Goal: Task Accomplishment & Management: Complete application form

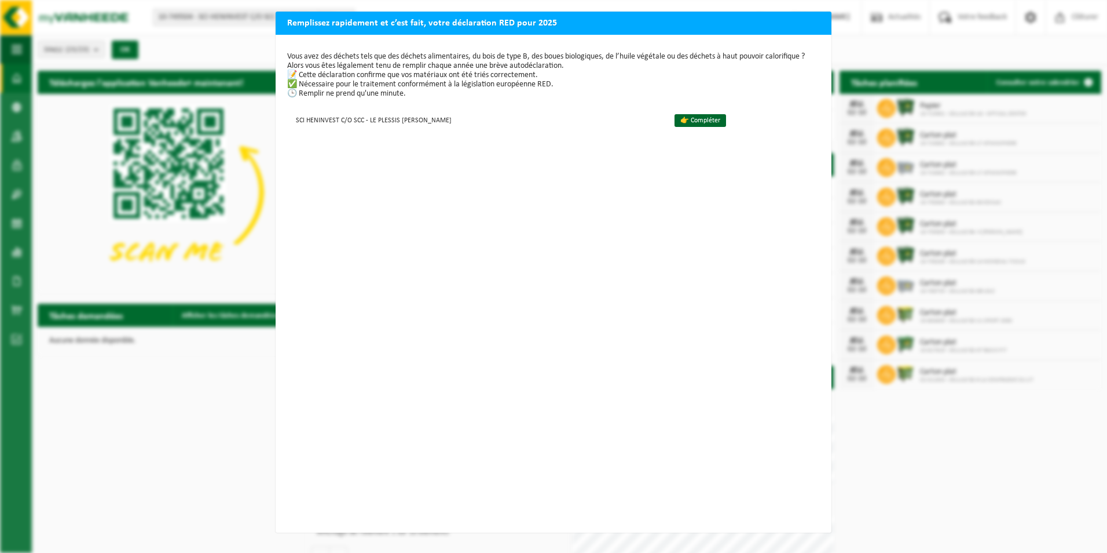
click at [577, 265] on div "Vous avez des déchets tels que des déchets alimentaires, du bois de type B, des…" at bounding box center [554, 284] width 556 height 498
click at [756, 17] on h2 "Remplissez rapidement et c’est fait, votre déclaration RED pour 2025" at bounding box center [554, 23] width 556 height 22
click at [152, 359] on div "Remplissez rapidement et c’est fait, votre déclaration RED pour 2025 Vous avez …" at bounding box center [553, 276] width 1107 height 553
click at [809, 20] on h2 "Remplissez rapidement et c’est fait, votre déclaration RED pour 2025" at bounding box center [554, 23] width 556 height 22
click at [799, 20] on h2 "Remplissez rapidement et c’est fait, votre déclaration RED pour 2025" at bounding box center [554, 23] width 556 height 22
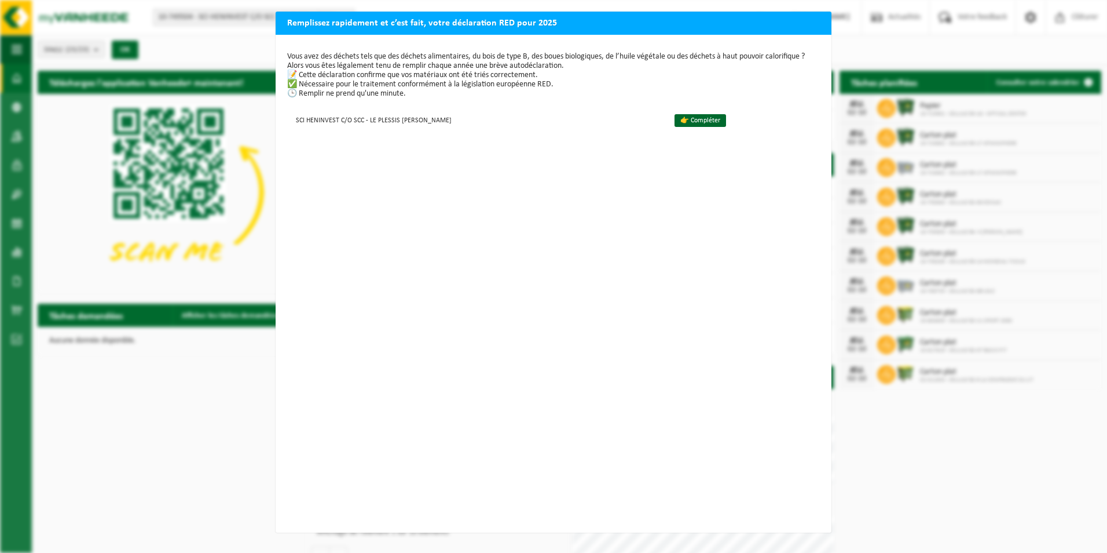
click at [924, 462] on div "Remplissez rapidement et c’est fait, votre déclaration RED pour 2025 Vous avez …" at bounding box center [553, 276] width 1107 height 553
drag, startPoint x: 153, startPoint y: 471, endPoint x: 181, endPoint y: 426, distance: 52.9
click at [153, 469] on div "Remplissez rapidement et c’est fait, votre déclaration RED pour 2025 Vous avez …" at bounding box center [553, 276] width 1107 height 553
click at [189, 334] on div "Remplissez rapidement et c’est fait, votre déclaration RED pour 2025 Vous avez …" at bounding box center [553, 276] width 1107 height 553
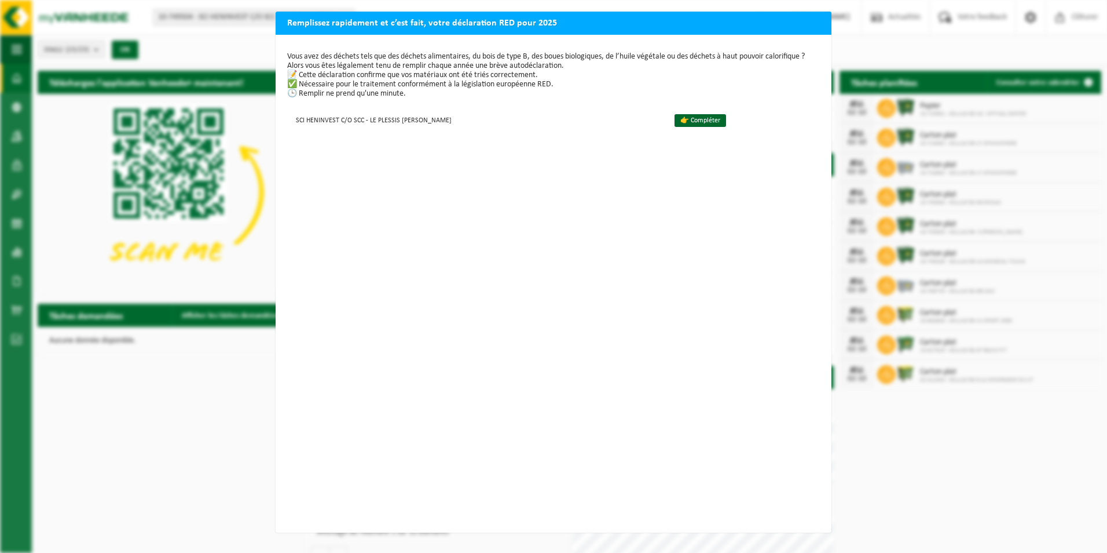
click at [172, 374] on div "Remplissez rapidement et c’est fait, votre déclaration RED pour 2025 Vous avez …" at bounding box center [553, 276] width 1107 height 553
click at [174, 372] on div "Remplissez rapidement et c’est fait, votre déclaration RED pour 2025 Vous avez …" at bounding box center [553, 276] width 1107 height 553
drag, startPoint x: 965, startPoint y: 487, endPoint x: 868, endPoint y: 499, distance: 97.5
click at [962, 487] on div "Remplissez rapidement et c’est fait, votre déclaration RED pour 2025 Vous avez …" at bounding box center [553, 276] width 1107 height 553
click at [687, 246] on div "Vous avez des déchets tels que des déchets alimentaires, du bois de type B, des…" at bounding box center [554, 284] width 556 height 498
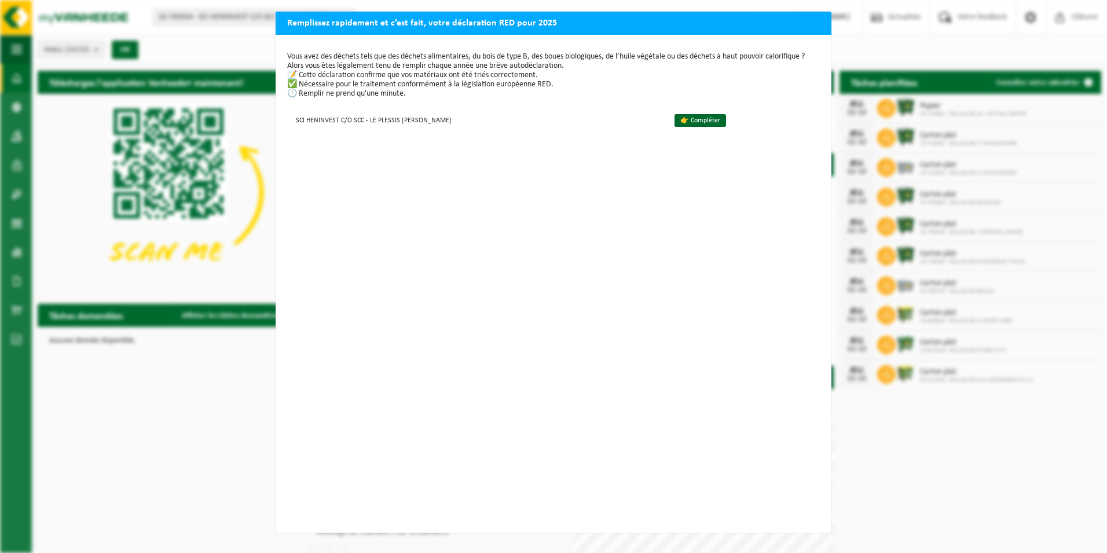
click at [209, 381] on div "Remplissez rapidement et c’est fait, votre déclaration RED pour 2025 Vous avez …" at bounding box center [553, 276] width 1107 height 553
click at [127, 430] on div "Remplissez rapidement et c’est fait, votre déclaration RED pour 2025 Vous avez …" at bounding box center [553, 276] width 1107 height 553
click at [127, 429] on div "Remplissez rapidement et c’est fait, votre déclaration RED pour 2025 Vous avez …" at bounding box center [553, 276] width 1107 height 553
click at [956, 493] on div "Remplissez rapidement et c’est fait, votre déclaration RED pour 2025 Vous avez …" at bounding box center [553, 276] width 1107 height 553
click at [956, 489] on div "Remplissez rapidement et c’est fait, votre déclaration RED pour 2025 Vous avez …" at bounding box center [553, 276] width 1107 height 553
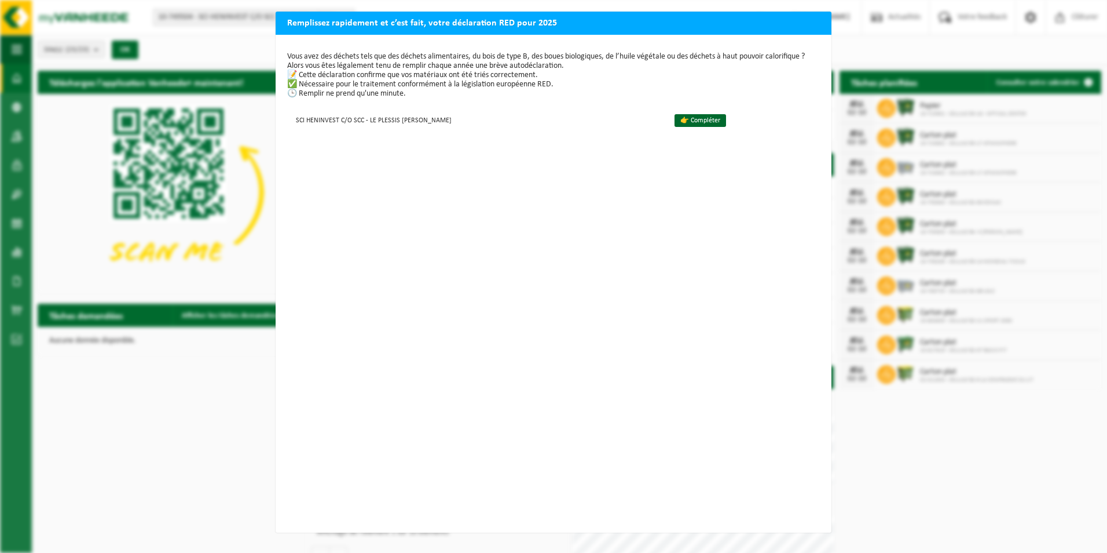
click at [890, 10] on div "Remplissez rapidement et c’est fait, votre déclaration RED pour 2025 Vous avez …" at bounding box center [553, 276] width 1107 height 553
drag, startPoint x: 785, startPoint y: 25, endPoint x: 663, endPoint y: 31, distance: 121.8
click at [783, 25] on h2 "Remplissez rapidement et c’est fait, votre déclaration RED pour 2025" at bounding box center [554, 23] width 556 height 22
click at [170, 401] on div "Remplissez rapidement et c’est fait, votre déclaration RED pour 2025 Vous avez …" at bounding box center [553, 276] width 1107 height 553
click at [126, 363] on div "Remplissez rapidement et c’est fait, votre déclaration RED pour 2025 Vous avez …" at bounding box center [553, 276] width 1107 height 553
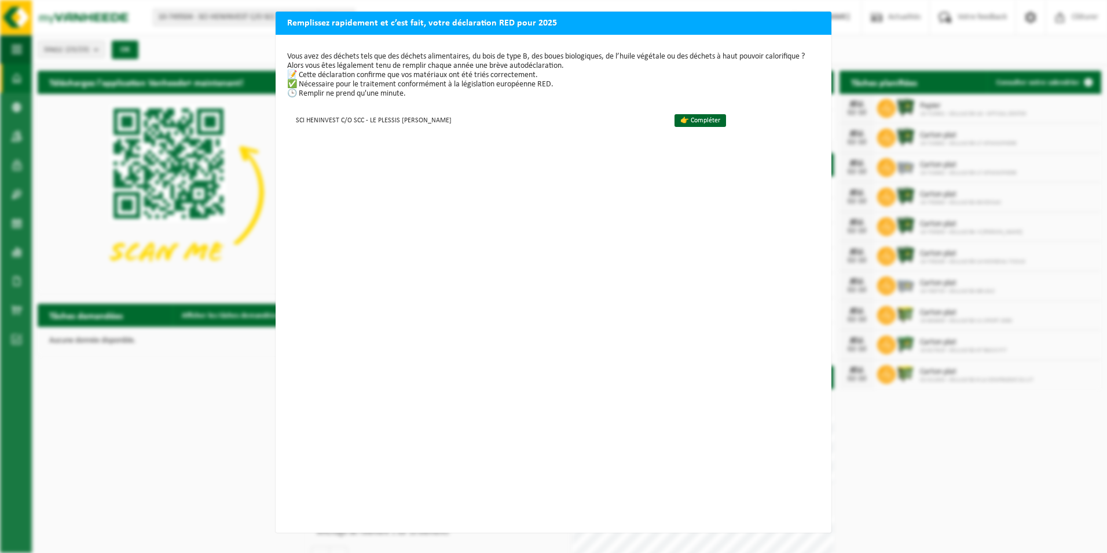
drag, startPoint x: 220, startPoint y: 90, endPoint x: 328, endPoint y: 108, distance: 109.9
click at [220, 92] on div "Remplissez rapidement et c’est fait, votre déclaration RED pour 2025 Vous avez …" at bounding box center [553, 276] width 1107 height 553
click at [692, 193] on div "Vous avez des déchets tels que des déchets alimentaires, du bois de type B, des…" at bounding box center [554, 284] width 556 height 498
click at [449, 63] on p "Vous avez des déchets tels que des déchets alimentaires, du bois de type B, des…" at bounding box center [553, 75] width 533 height 46
click at [539, 188] on div "Vous avez des déchets tels que des déchets alimentaires, du bois de type B, des…" at bounding box center [554, 284] width 556 height 498
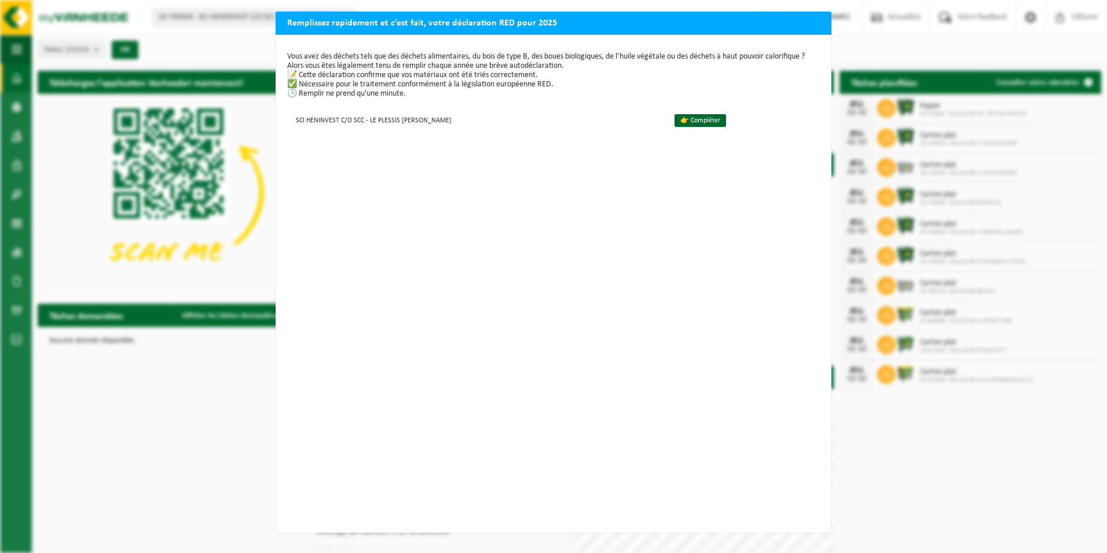
click at [164, 438] on div "Remplissez rapidement et c’est fait, votre déclaration RED pour 2025 Vous avez …" at bounding box center [553, 276] width 1107 height 553
drag, startPoint x: 220, startPoint y: 423, endPoint x: 302, endPoint y: 418, distance: 81.8
click at [221, 423] on div "Remplissez rapidement et c’est fait, votre déclaration RED pour 2025 Vous avez …" at bounding box center [553, 276] width 1107 height 553
click at [323, 415] on div "Vous avez des déchets tels que des déchets alimentaires, du bois de type B, des…" at bounding box center [554, 284] width 556 height 498
click at [601, 417] on div "Vous avez des déchets tels que des déchets alimentaires, du bois de type B, des…" at bounding box center [554, 284] width 556 height 498
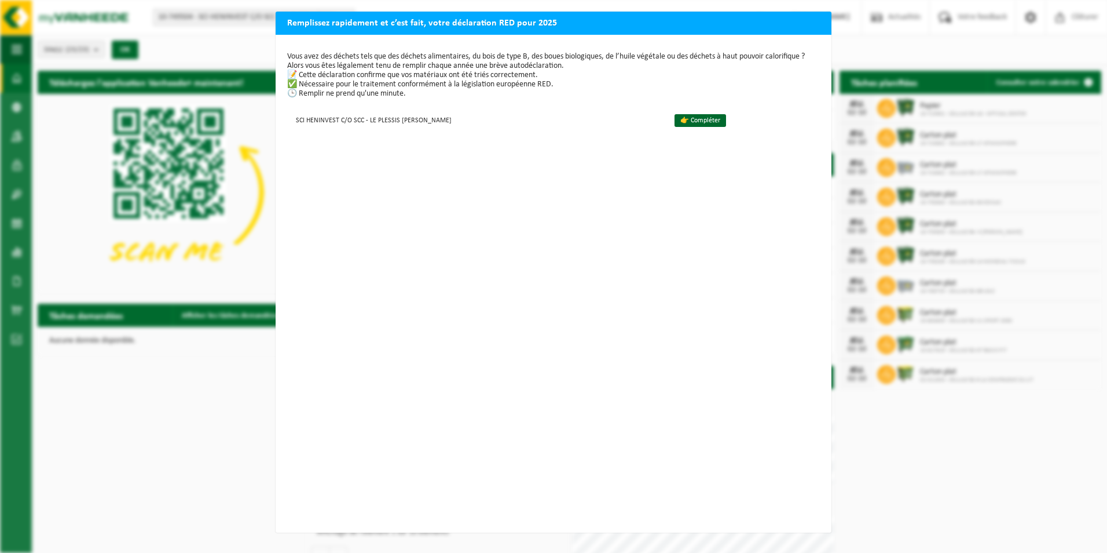
click at [926, 469] on div "Remplissez rapidement et c’est fait, votre déclaration RED pour 2025 Vous avez …" at bounding box center [553, 276] width 1107 height 553
drag, startPoint x: 840, startPoint y: 527, endPoint x: 549, endPoint y: 527, distance: 290.8
click at [839, 527] on div "Remplissez rapidement et c’est fait, votre déclaration RED pour 2025 Vous avez …" at bounding box center [553, 276] width 1107 height 553
click at [223, 518] on div "Remplissez rapidement et c’est fait, votre déclaration RED pour 2025 Vous avez …" at bounding box center [553, 276] width 1107 height 553
drag, startPoint x: 192, startPoint y: 420, endPoint x: 229, endPoint y: 401, distance: 41.4
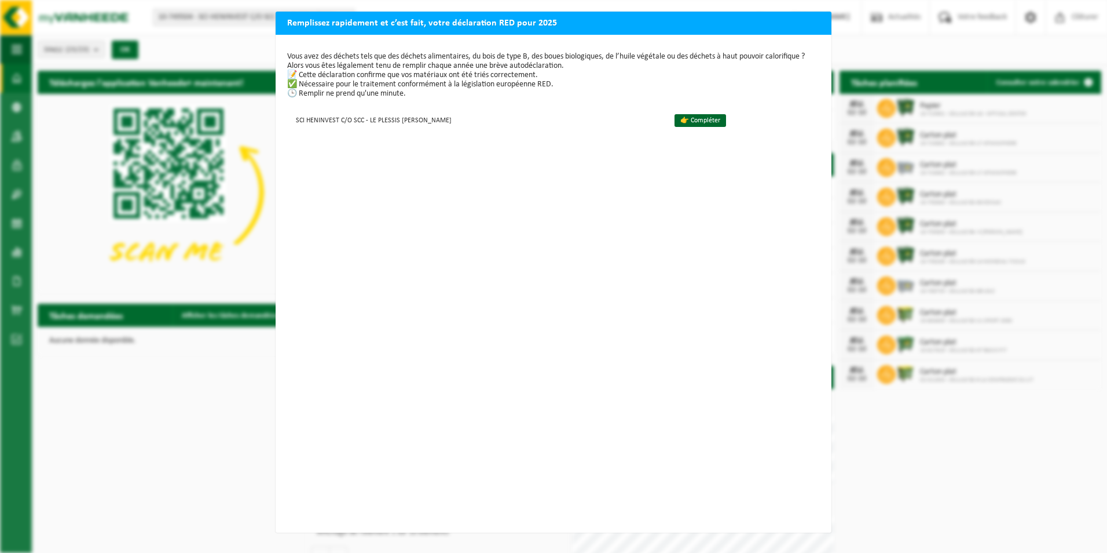
click at [192, 420] on div "Remplissez rapidement et c’est fait, votre déclaration RED pour 2025 Vous avez …" at bounding box center [553, 276] width 1107 height 553
drag, startPoint x: 150, startPoint y: 231, endPoint x: 189, endPoint y: 231, distance: 39.4
click at [149, 231] on div "Remplissez rapidement et c’est fait, votre déclaration RED pour 2025 Vous avez …" at bounding box center [553, 276] width 1107 height 553
click at [187, 369] on div "Remplissez rapidement et c’est fait, votre déclaration RED pour 2025 Vous avez …" at bounding box center [553, 276] width 1107 height 553
click at [125, 440] on div "Remplissez rapidement et c’est fait, votre déclaration RED pour 2025 Vous avez …" at bounding box center [553, 276] width 1107 height 553
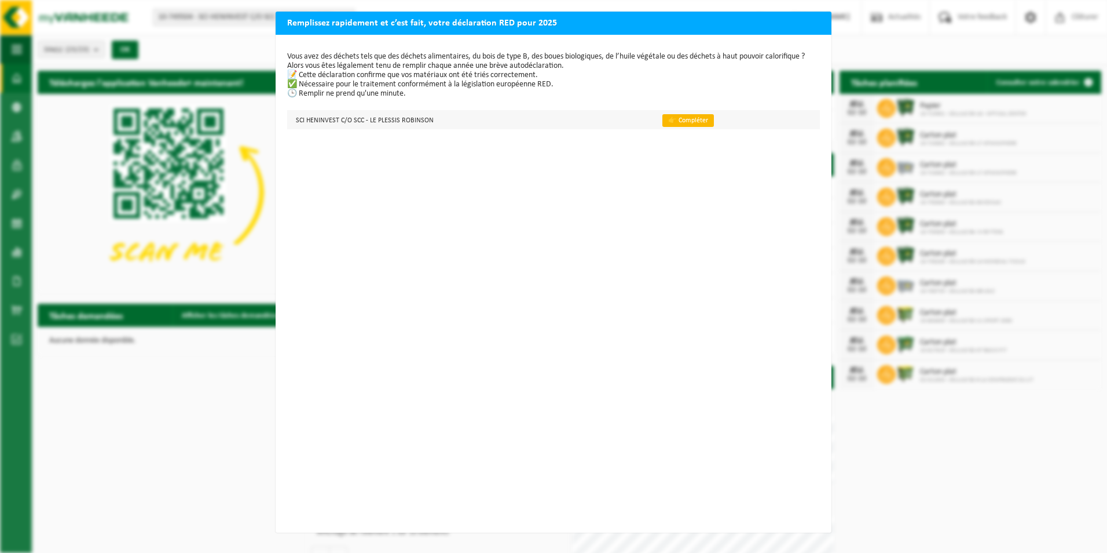
click at [663, 116] on link "👉 Compléter" at bounding box center [689, 120] width 52 height 13
drag, startPoint x: 862, startPoint y: 43, endPoint x: 649, endPoint y: 153, distance: 239.1
click at [862, 42] on div "Remplissez rapidement et c’est fait, votre déclaration RED pour 2025 Vous avez …" at bounding box center [553, 276] width 1107 height 553
click at [158, 381] on div "Remplissez rapidement et c’est fait, votre déclaration RED pour 2025 Vous avez …" at bounding box center [553, 276] width 1107 height 553
click at [158, 382] on div "Remplissez rapidement et c’est fait, votre déclaration RED pour 2025 Vous avez …" at bounding box center [553, 276] width 1107 height 553
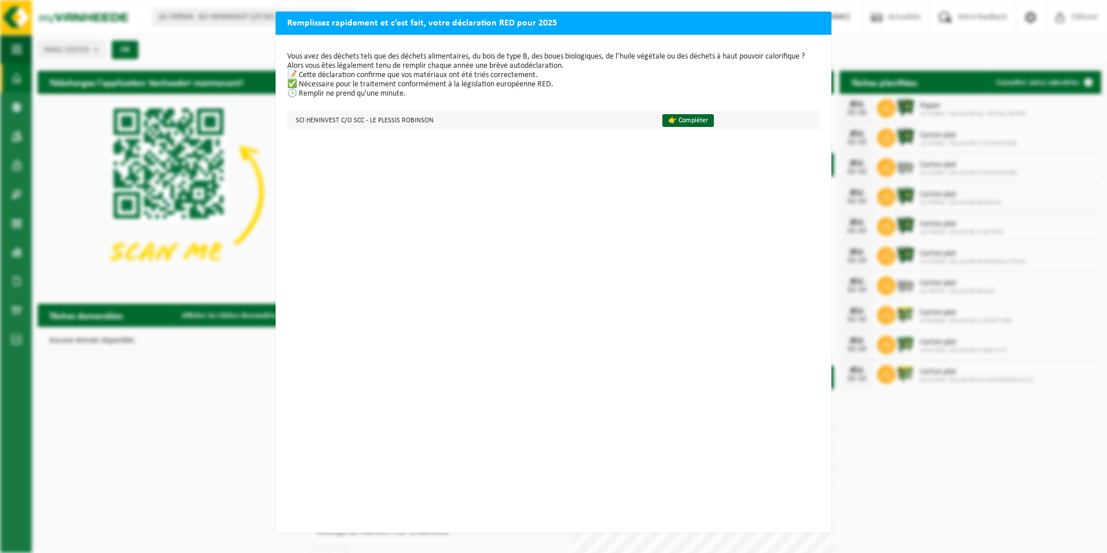
click at [374, 123] on td "SCI HENINVEST C/O SCC - LE PLESSIS [PERSON_NAME]" at bounding box center [469, 119] width 365 height 19
click at [573, 182] on div "Vous avez des déchets tels que des déchets alimentaires, du bois de type B, des…" at bounding box center [554, 284] width 556 height 498
click at [671, 123] on link "👉 Compléter" at bounding box center [689, 120] width 52 height 13
click at [242, 365] on div "Remplissez rapidement et c’est fait, votre déclaration RED pour 2025 Vous avez …" at bounding box center [553, 276] width 1107 height 553
click at [241, 366] on div "Remplissez rapidement et c’est fait, votre déclaration RED pour 2025 Vous avez …" at bounding box center [553, 276] width 1107 height 553
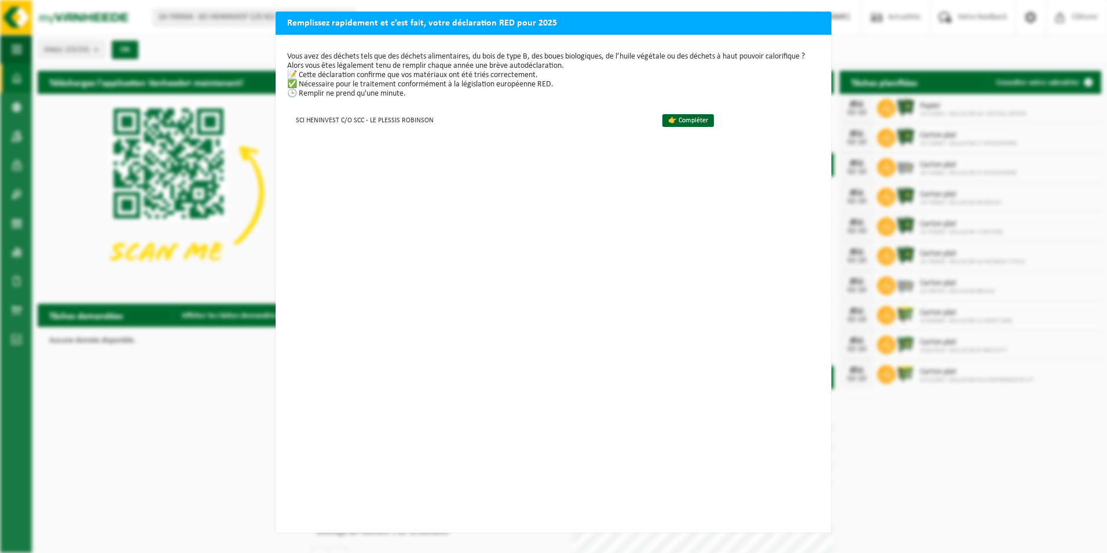
click at [211, 397] on div "Remplissez rapidement et c’est fait, votre déclaration RED pour 2025 Vous avez …" at bounding box center [553, 276] width 1107 height 553
click at [404, 410] on div "Vous avez des déchets tels que des déchets alimentaires, du bois de type B, des…" at bounding box center [554, 284] width 556 height 498
drag, startPoint x: 522, startPoint y: 427, endPoint x: 602, endPoint y: 443, distance: 81.4
click at [524, 427] on div "Vous avez des déchets tels que des déchets alimentaires, du bois de type B, des…" at bounding box center [554, 284] width 556 height 498
drag, startPoint x: 612, startPoint y: 8, endPoint x: 604, endPoint y: 27, distance: 20.8
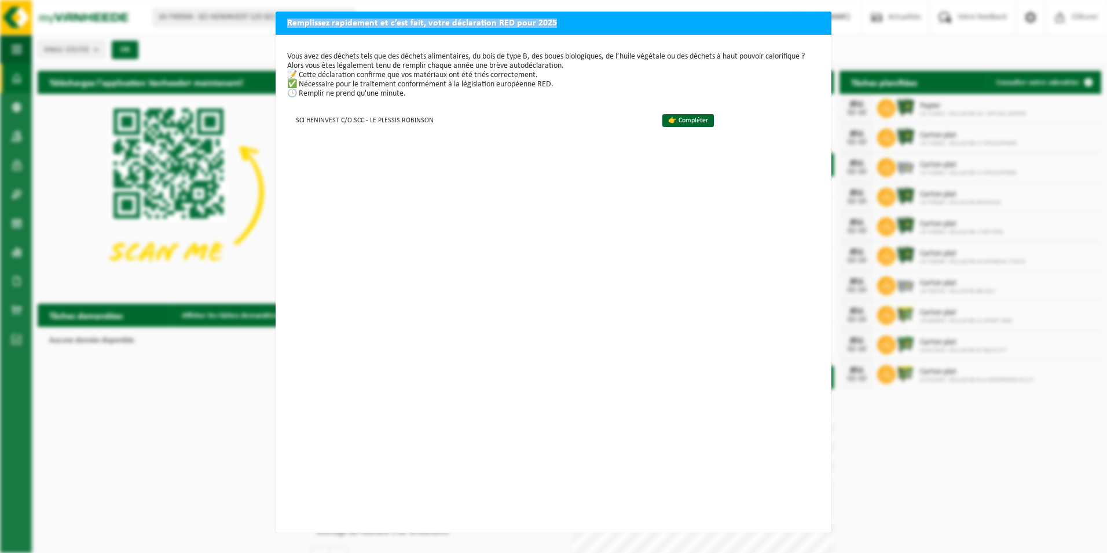
click at [604, 27] on div "Remplissez rapidement et c’est fait, votre déclaration RED pour 2025 Vous avez …" at bounding box center [553, 276] width 1107 height 553
drag, startPoint x: 604, startPoint y: 27, endPoint x: 554, endPoint y: 64, distance: 61.3
click at [539, 137] on div "Vous avez des déchets tels que des déchets alimentaires, du bois de type B, des…" at bounding box center [554, 284] width 556 height 498
drag, startPoint x: 488, startPoint y: 484, endPoint x: 489, endPoint y: 475, distance: 8.7
click at [488, 483] on div "Vous avez des déchets tels que des déchets alimentaires, du bois de type B, des…" at bounding box center [554, 284] width 556 height 498
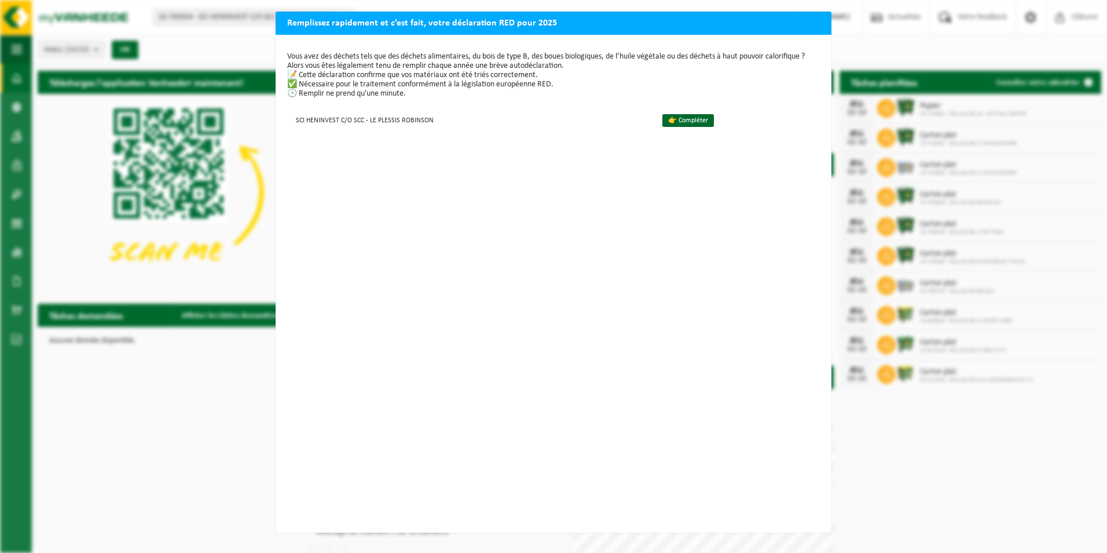
click at [830, 444] on div "Remplissez rapidement et c’est fait, votre déclaration RED pour 2025 Vous avez …" at bounding box center [553, 276] width 1107 height 553
drag, startPoint x: 229, startPoint y: 431, endPoint x: 279, endPoint y: 440, distance: 50.1
click at [228, 431] on div "Remplissez rapidement et c’est fait, votre déclaration RED pour 2025 Vous avez …" at bounding box center [553, 276] width 1107 height 553
drag, startPoint x: 361, startPoint y: 443, endPoint x: 406, endPoint y: 443, distance: 44.6
click at [362, 443] on div "Vous avez des déchets tels que des déchets alimentaires, du bois de type B, des…" at bounding box center [554, 284] width 556 height 498
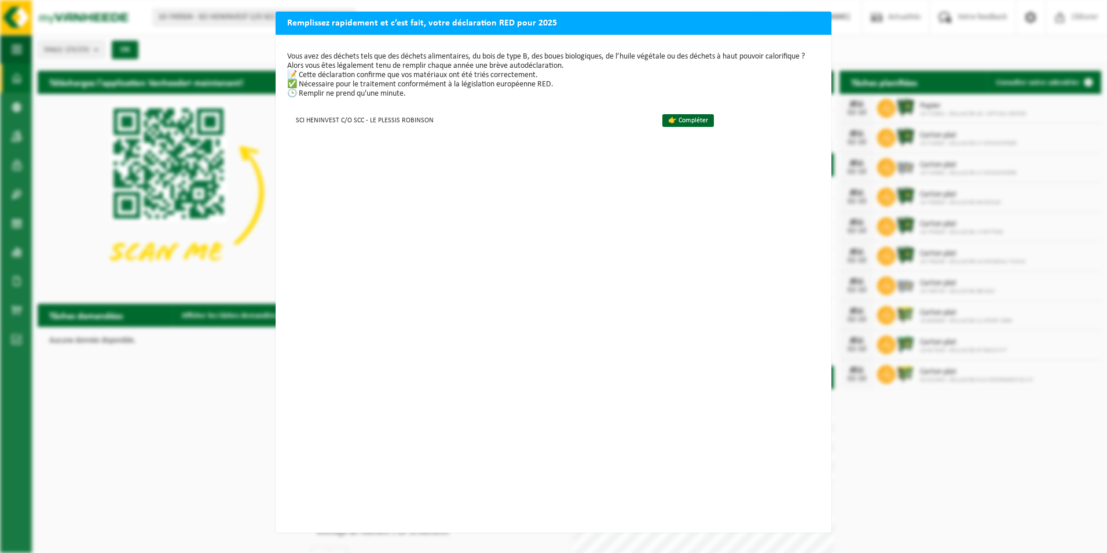
drag, startPoint x: 1068, startPoint y: 477, endPoint x: 1063, endPoint y: 471, distance: 7.1
click at [1067, 477] on div "Remplissez rapidement et c’est fait, votre déclaration RED pour 2025 Vous avez …" at bounding box center [553, 276] width 1107 height 553
drag, startPoint x: 995, startPoint y: 45, endPoint x: 980, endPoint y: 43, distance: 14.7
click at [993, 46] on div "Remplissez rapidement et c’est fait, votre déclaration RED pour 2025 Vous avez …" at bounding box center [553, 276] width 1107 height 553
click at [192, 376] on div "Remplissez rapidement et c’est fait, votre déclaration RED pour 2025 Vous avez …" at bounding box center [553, 276] width 1107 height 553
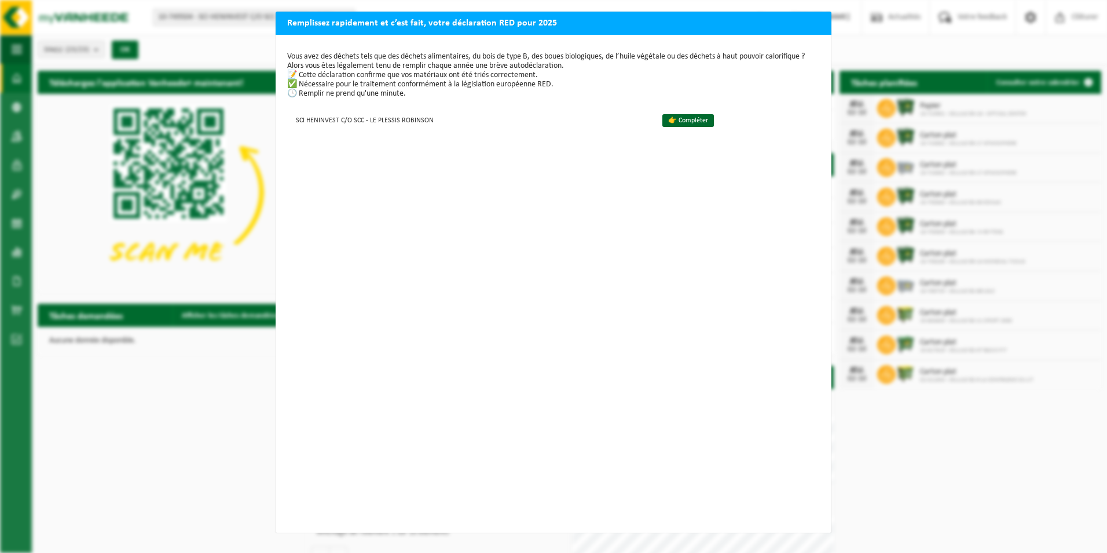
click at [896, 500] on div "Remplissez rapidement et c’est fait, votre déclaration RED pour 2025 Vous avez …" at bounding box center [553, 276] width 1107 height 553
drag, startPoint x: 207, startPoint y: 375, endPoint x: 203, endPoint y: 369, distance: 7.1
click at [207, 374] on div "Remplissez rapidement et c’est fait, votre déclaration RED pour 2025 Vous avez …" at bounding box center [553, 276] width 1107 height 553
drag, startPoint x: 139, startPoint y: 401, endPoint x: 142, endPoint y: 396, distance: 6.3
click at [138, 401] on div "Remplissez rapidement et c’est fait, votre déclaration RED pour 2025 Vous avez …" at bounding box center [553, 276] width 1107 height 553
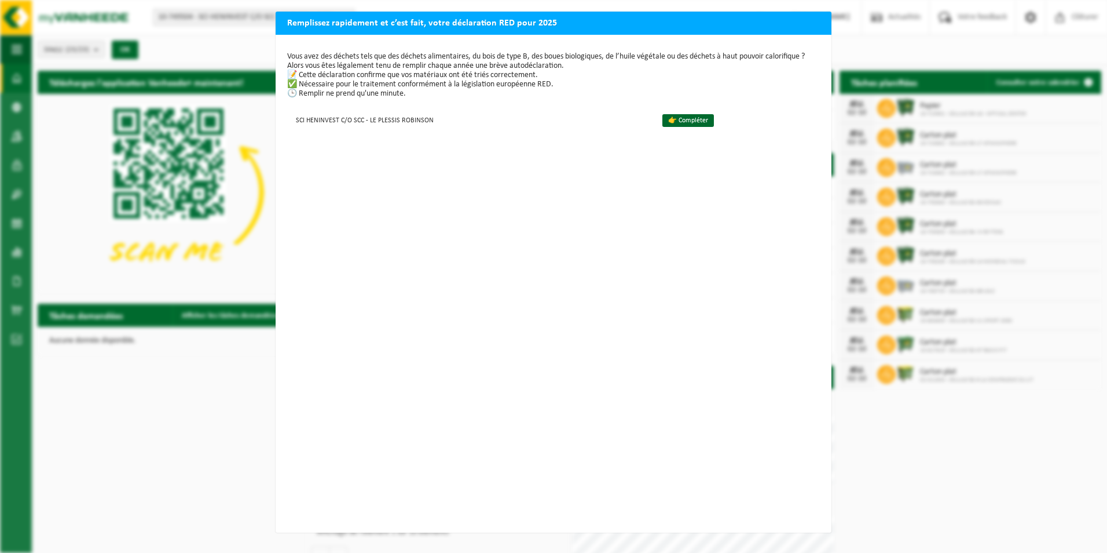
click at [95, 374] on div "Remplissez rapidement et c’est fait, votre déclaration RED pour 2025 Vous avez …" at bounding box center [553, 276] width 1107 height 553
click at [305, 76] on p "Vous avez des déchets tels que des déchets alimentaires, du bois de type B, des…" at bounding box center [553, 75] width 533 height 46
click at [310, 86] on p "Vous avez des déchets tels que des déchets alimentaires, du bois de type B, des…" at bounding box center [553, 75] width 533 height 46
click at [339, 93] on p "Vous avez des déchets tels que des déchets alimentaires, du bois de type B, des…" at bounding box center [553, 75] width 533 height 46
click at [669, 120] on link "👉 Compléter" at bounding box center [689, 120] width 52 height 13
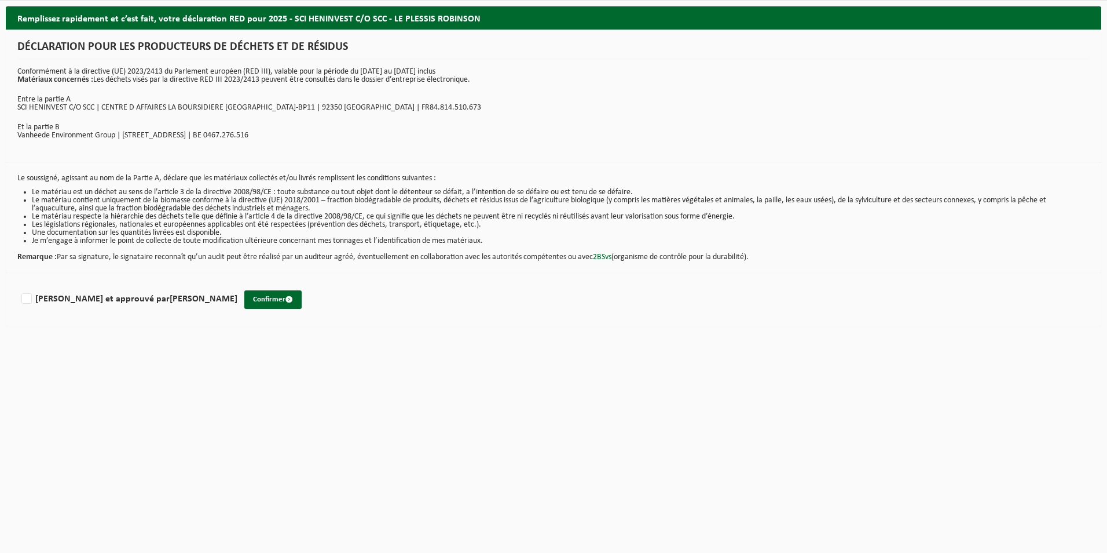
click at [677, 97] on p "Entre la partie A" at bounding box center [553, 100] width 1073 height 8
click at [813, 304] on div "Lu et approuvé par BENEDICTE DELATTRE Confirmer" at bounding box center [554, 299] width 1096 height 53
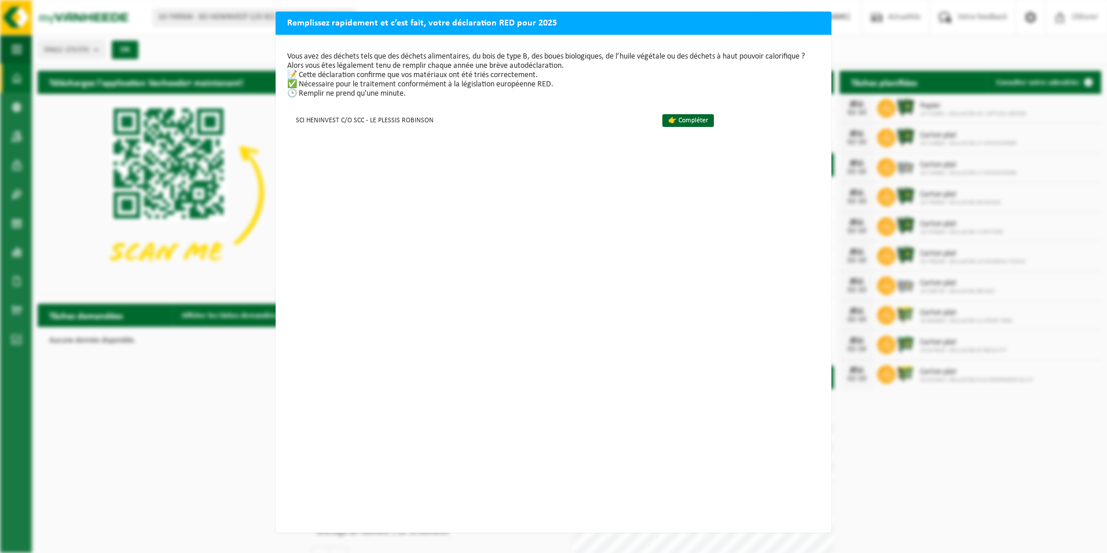
click at [340, 490] on div "Vous avez des déchets tels que des déchets alimentaires, du bois de type B, des…" at bounding box center [554, 284] width 556 height 498
click at [276, 479] on div "Vous avez des déchets tels que des déchets alimentaires, du bois de type B, des…" at bounding box center [554, 284] width 556 height 498
click at [171, 378] on div "Remplissez rapidement et c’est fait, votre déclaration RED pour 2025 Vous avez …" at bounding box center [553, 276] width 1107 height 553
click at [891, 448] on div "Remplissez rapidement et c’est fait, votre déclaration RED pour 2025 Vous avez …" at bounding box center [553, 276] width 1107 height 553
click at [715, 250] on div "Vous avez des déchets tels que des déchets alimentaires, du bois de type B, des…" at bounding box center [554, 284] width 556 height 498
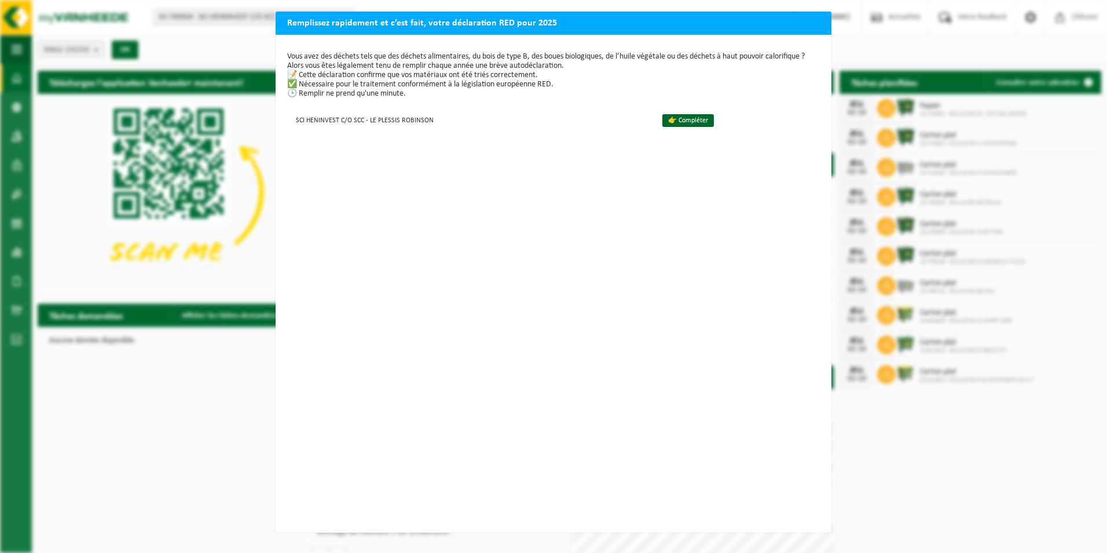
drag, startPoint x: 829, startPoint y: 445, endPoint x: 796, endPoint y: 441, distance: 32.6
click at [796, 441] on div "Remplissez rapidement et c’est fait, votre déclaration RED pour 2025 Vous avez …" at bounding box center [553, 276] width 1107 height 553
click at [869, 489] on div "Remplissez rapidement et c’est fait, votre déclaration RED pour 2025 Vous avez …" at bounding box center [553, 276] width 1107 height 553
click at [237, 445] on div "Remplissez rapidement et c’est fait, votre déclaration RED pour 2025 Vous avez …" at bounding box center [553, 276] width 1107 height 553
click at [551, 228] on div "Vous avez des déchets tels que des déchets alimentaires, du bois de type B, des…" at bounding box center [554, 284] width 556 height 498
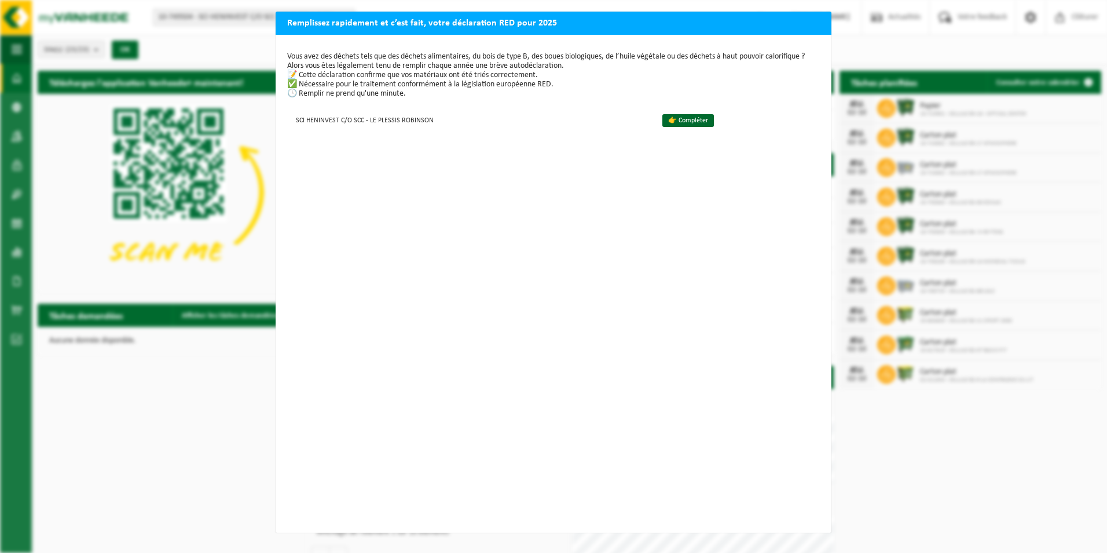
drag, startPoint x: 246, startPoint y: 192, endPoint x: 236, endPoint y: 196, distance: 10.4
click at [245, 192] on div "Remplissez rapidement et c’est fait, votre déclaration RED pour 2025 Vous avez …" at bounding box center [553, 276] width 1107 height 553
drag, startPoint x: 229, startPoint y: 201, endPoint x: 203, endPoint y: 237, distance: 44.7
click at [228, 204] on div "Remplissez rapidement et c’est fait, votre déclaration RED pour 2025 Vous avez …" at bounding box center [553, 276] width 1107 height 553
click at [184, 348] on div "Remplissez rapidement et c’est fait, votre déclaration RED pour 2025 Vous avez …" at bounding box center [553, 276] width 1107 height 553
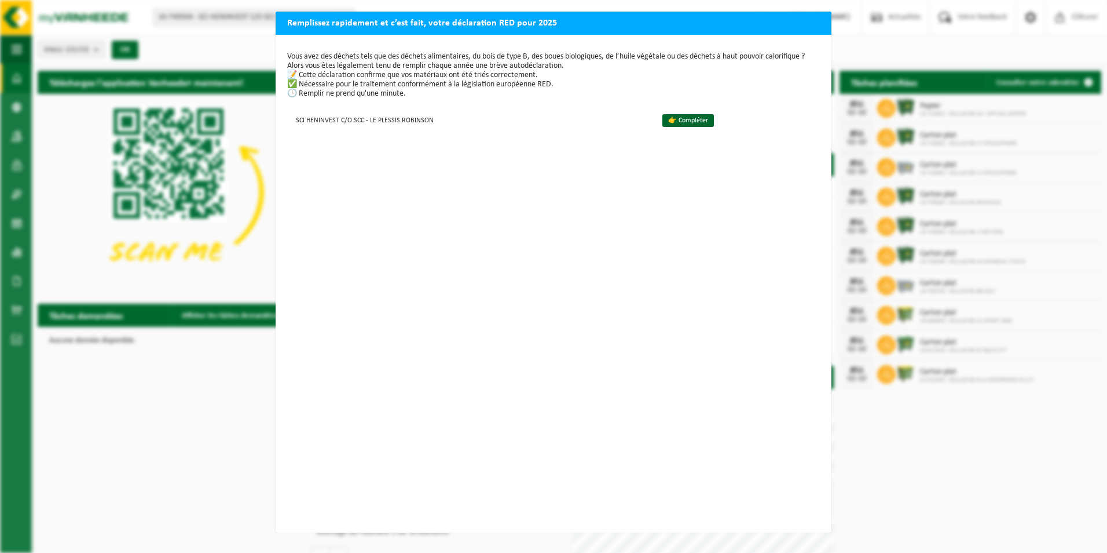
drag, startPoint x: 573, startPoint y: 536, endPoint x: 560, endPoint y: 538, distance: 14.1
click at [572, 537] on div "Remplissez rapidement et c’est fait, votre déclaration RED pour 2025 Vous avez …" at bounding box center [553, 276] width 1107 height 553
drag, startPoint x: 560, startPoint y: 538, endPoint x: 313, endPoint y: 469, distance: 255.6
click at [554, 535] on div "Remplissez rapidement et c’est fait, votre déclaration RED pour 2025 Vous avez …" at bounding box center [553, 276] width 1107 height 553
click at [141, 427] on div "Remplissez rapidement et c’est fait, votre déclaration RED pour 2025 Vous avez …" at bounding box center [553, 276] width 1107 height 553
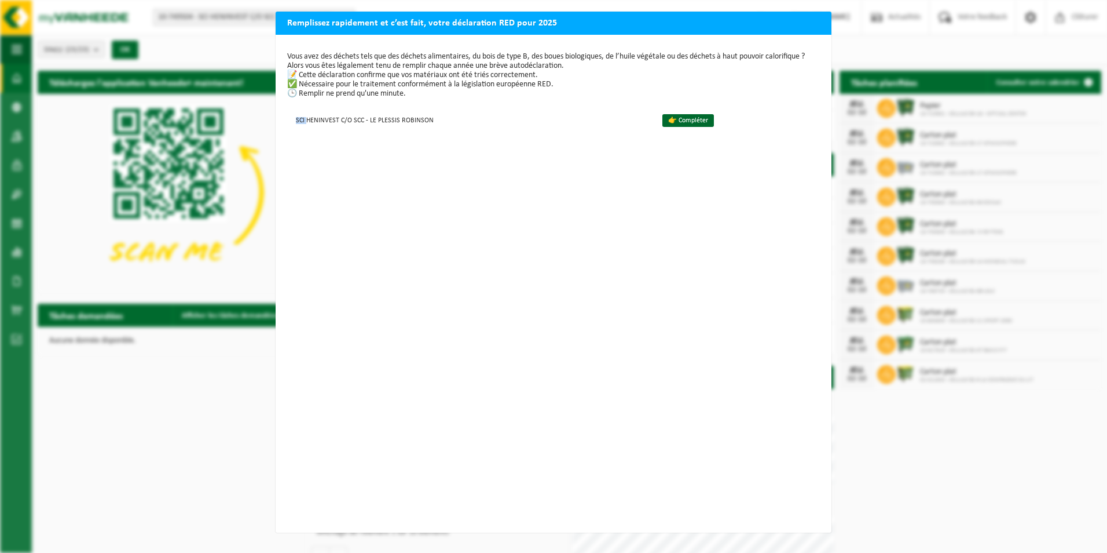
click at [141, 427] on div "Remplissez rapidement et c’est fait, votre déclaration RED pour 2025 Vous avez …" at bounding box center [553, 276] width 1107 height 553
click at [142, 426] on div "Remplissez rapidement et c’est fait, votre déclaration RED pour 2025 Vous avez …" at bounding box center [553, 276] width 1107 height 553
click at [144, 425] on div "Remplissez rapidement et c’est fait, votre déclaration RED pour 2025 Vous avez …" at bounding box center [553, 276] width 1107 height 553
drag, startPoint x: 144, startPoint y: 425, endPoint x: 187, endPoint y: 426, distance: 42.9
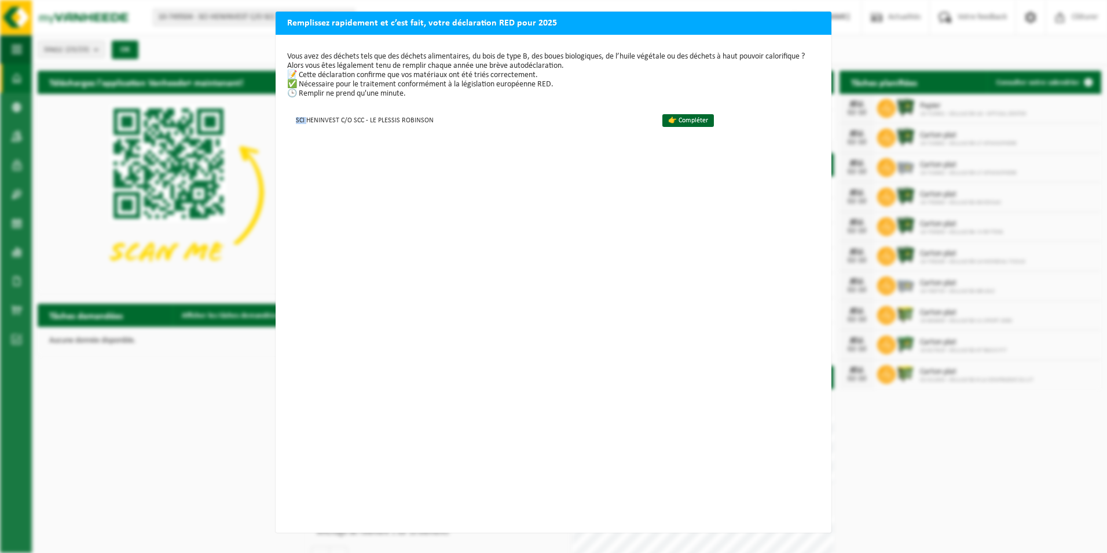
click at [187, 426] on div "Remplissez rapidement et c’est fait, votre déclaration RED pour 2025 Vous avez …" at bounding box center [553, 276] width 1107 height 553
click at [198, 403] on div "Remplissez rapidement et c’est fait, votre déclaration RED pour 2025 Vous avez …" at bounding box center [553, 276] width 1107 height 553
click at [162, 339] on div "Remplissez rapidement et c’est fait, votre déclaration RED pour 2025 Vous avez …" at bounding box center [553, 276] width 1107 height 553
click at [229, 193] on div "Remplissez rapidement et c’est fait, votre déclaration RED pour 2025 Vous avez …" at bounding box center [553, 276] width 1107 height 553
click at [678, 122] on link "👉 Compléter" at bounding box center [689, 120] width 52 height 13
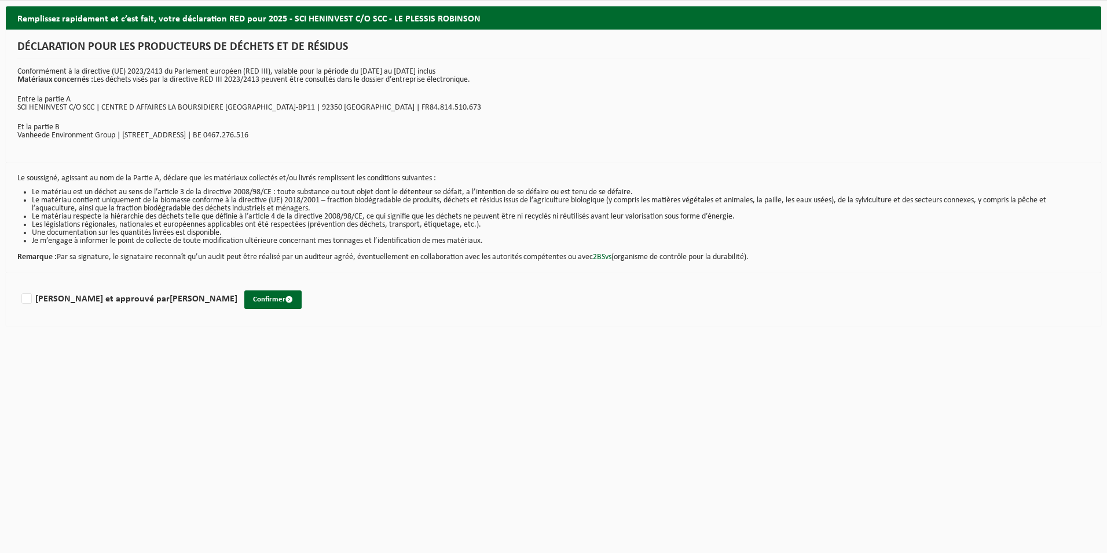
click at [547, 229] on li "Une documentation sur les quantités livrées est disponible." at bounding box center [561, 233] width 1058 height 8
drag, startPoint x: 555, startPoint y: 159, endPoint x: 516, endPoint y: 133, distance: 47.2
click at [554, 159] on div "DÉCLARATION POUR LES PRODUCTEURS DE DÉCHETS ET DE RÉSIDUS Conformément à la dir…" at bounding box center [554, 96] width 1096 height 133
click at [519, 111] on p "SCI HENINVEST C/O SCC | CENTRE D AFFAIRES LA BOURSIDIERE [GEOGRAPHIC_DATA]-BP11…" at bounding box center [553, 108] width 1073 height 8
click at [502, 118] on div "Entre la partie A SCI HENINVEST C/O SCC | CENTRE D AFFAIRES LA BOURSIDIERE [GEO…" at bounding box center [553, 118] width 1073 height 44
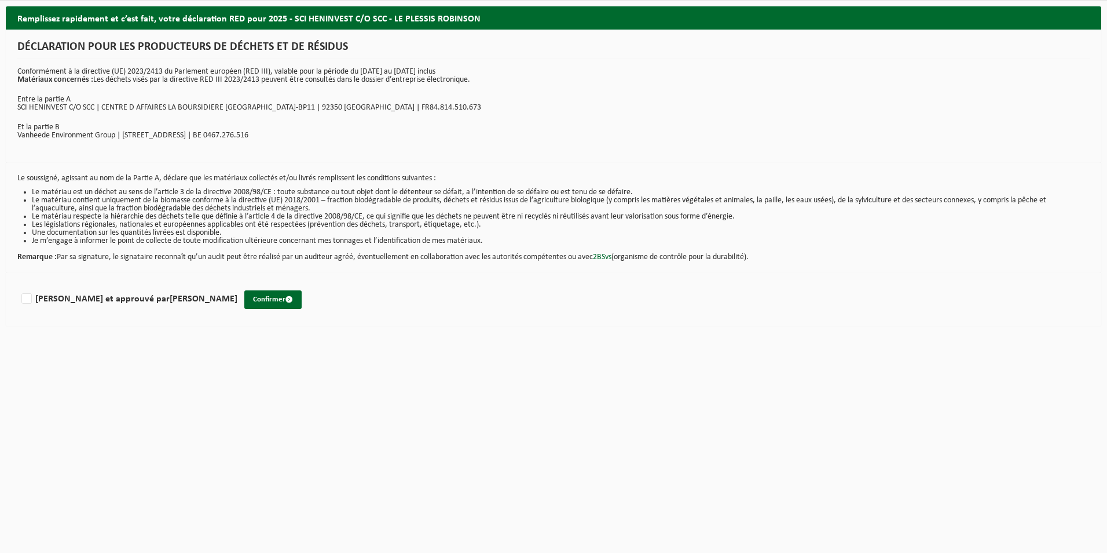
drag, startPoint x: 416, startPoint y: 320, endPoint x: 420, endPoint y: 315, distance: 6.6
click at [417, 320] on div "[PERSON_NAME] et approuvé par [PERSON_NAME]" at bounding box center [554, 299] width 1096 height 53
click at [535, 367] on html "Site: 10-749504 - SCI HENINVEST C/O SCC - LE PLESSIS ROBINSON 02-011740 - CELLU…" at bounding box center [553, 276] width 1107 height 553
click at [465, 327] on div "Remplissez rapidement et c’est fait, votre déclaration RED pour 2025 - SCI HENI…" at bounding box center [553, 169] width 1107 height 326
drag, startPoint x: 785, startPoint y: 402, endPoint x: 531, endPoint y: 359, distance: 257.9
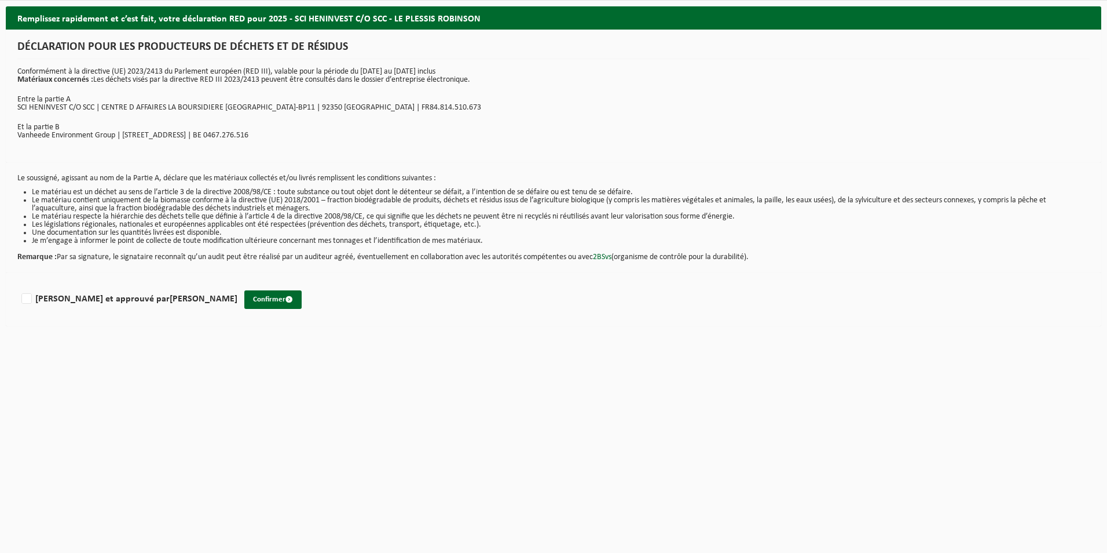
click at [778, 396] on html "Site: 10-749504 - SCI HENINVEST C/O SCC - LE PLESSIS ROBINSON 02-011740 - CELLU…" at bounding box center [553, 276] width 1107 height 553
click at [473, 363] on html "Site: 10-749504 - SCI HENINVEST C/O SCC - LE PLESSIS ROBINSON 02-011740 - CELLU…" at bounding box center [553, 276] width 1107 height 553
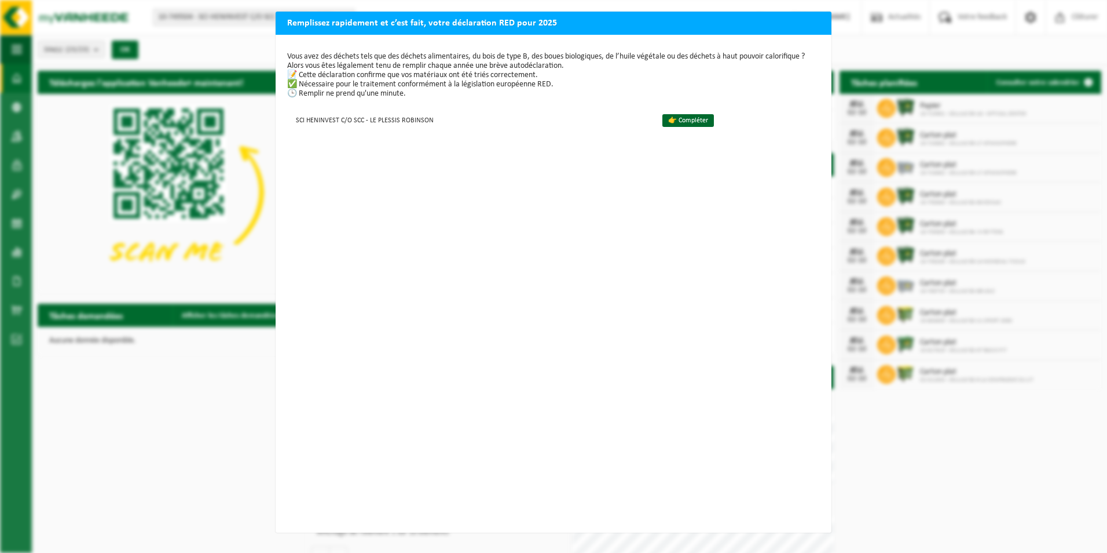
click at [182, 426] on div "Remplissez rapidement et c’est fait, votre déclaration RED pour 2025 Vous avez …" at bounding box center [553, 276] width 1107 height 553
click at [166, 414] on div "Remplissez rapidement et c’est fait, votre déclaration RED pour 2025 Vous avez …" at bounding box center [553, 276] width 1107 height 553
drag, startPoint x: 165, startPoint y: 414, endPoint x: 215, endPoint y: 431, distance: 53.3
click at [166, 414] on div "Remplissez rapidement et c’est fait, votre déclaration RED pour 2025 Vous avez …" at bounding box center [553, 276] width 1107 height 553
click at [959, 456] on div "Remplissez rapidement et c’est fait, votre déclaration RED pour 2025 Vous avez …" at bounding box center [553, 276] width 1107 height 553
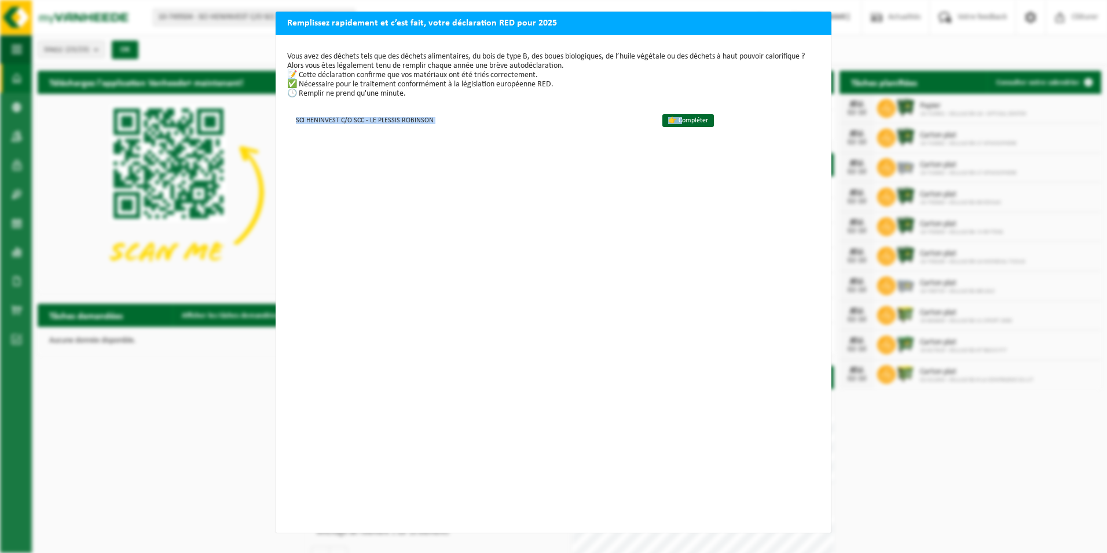
click at [959, 455] on div "Remplissez rapidement et c’est fait, votre déclaration RED pour 2025 Vous avez …" at bounding box center [553, 276] width 1107 height 553
drag, startPoint x: 959, startPoint y: 455, endPoint x: 955, endPoint y: 449, distance: 6.6
drag, startPoint x: 955, startPoint y: 449, endPoint x: 946, endPoint y: 462, distance: 15.4
click at [946, 462] on div "Remplissez rapidement et c’est fait, votre déclaration RED pour 2025 Vous avez …" at bounding box center [553, 276] width 1107 height 553
click at [795, 20] on h2 "Remplissez rapidement et c’est fait, votre déclaration RED pour 2025" at bounding box center [554, 23] width 556 height 22
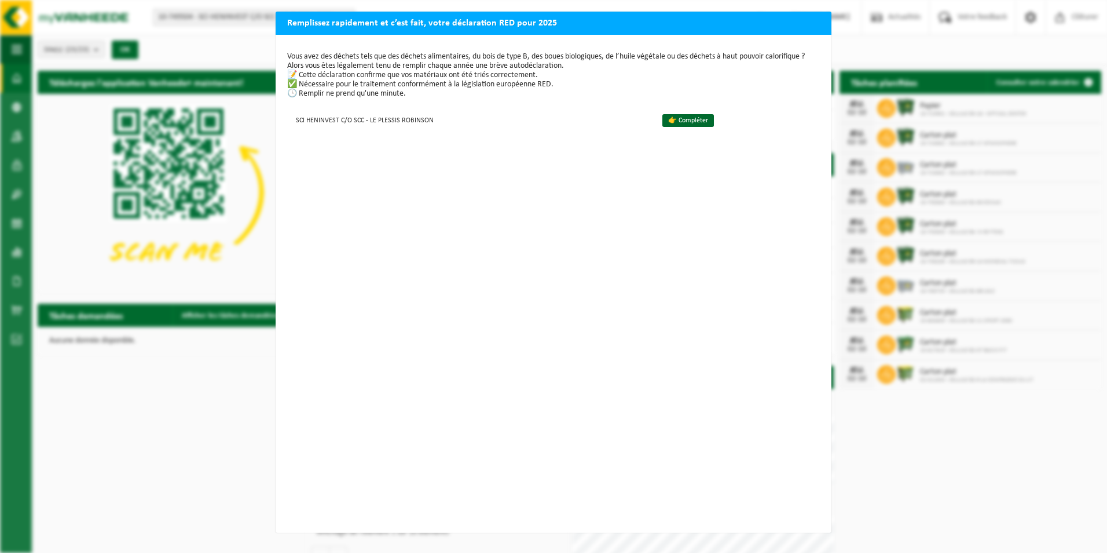
drag, startPoint x: 534, startPoint y: 200, endPoint x: 532, endPoint y: 206, distance: 6.8
click at [533, 200] on div "Vous avez des déchets tels que des déchets alimentaires, du bois de type B, des…" at bounding box center [554, 284] width 556 height 498
drag, startPoint x: 193, startPoint y: 449, endPoint x: 186, endPoint y: 443, distance: 9.4
click at [189, 445] on div "Remplissez rapidement et c’est fait, votre déclaration RED pour 2025 Vous avez …" at bounding box center [553, 276] width 1107 height 553
click at [185, 445] on div "Remplissez rapidement et c’est fait, votre déclaration RED pour 2025 Vous avez …" at bounding box center [553, 276] width 1107 height 553
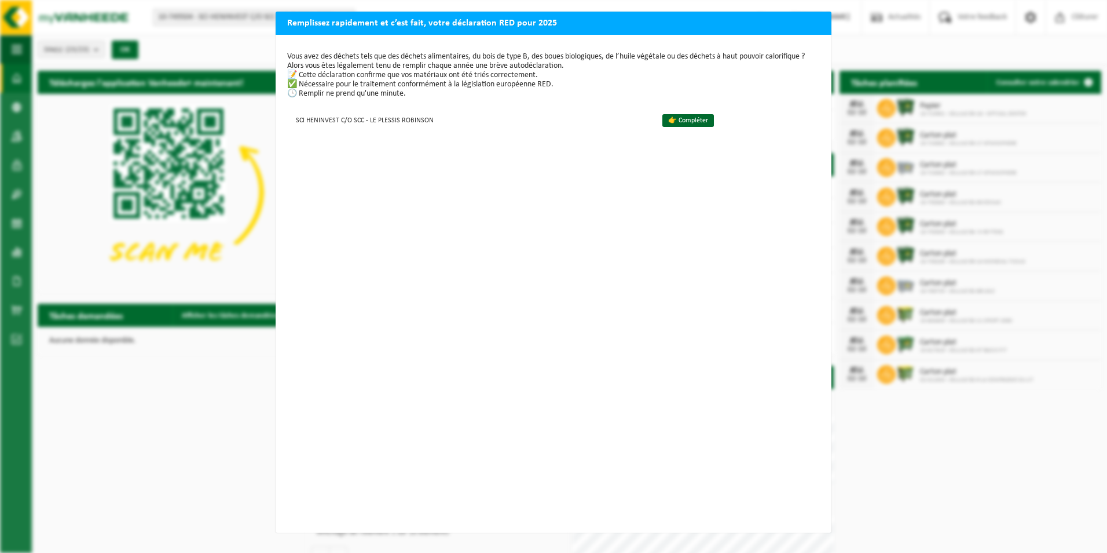
click at [208, 52] on div "Remplissez rapidement et c’est fait, votre déclaration RED pour 2025 Vous avez …" at bounding box center [553, 276] width 1107 height 553
click at [929, 42] on div "Remplissez rapidement et c’est fait, votre déclaration RED pour 2025 Vous avez …" at bounding box center [553, 276] width 1107 height 553
click at [796, 7] on div "Remplissez rapidement et c’est fait, votre déclaration RED pour 2025 Vous avez …" at bounding box center [553, 276] width 1107 height 553
click at [678, 123] on link "👉 Compléter" at bounding box center [689, 120] width 52 height 13
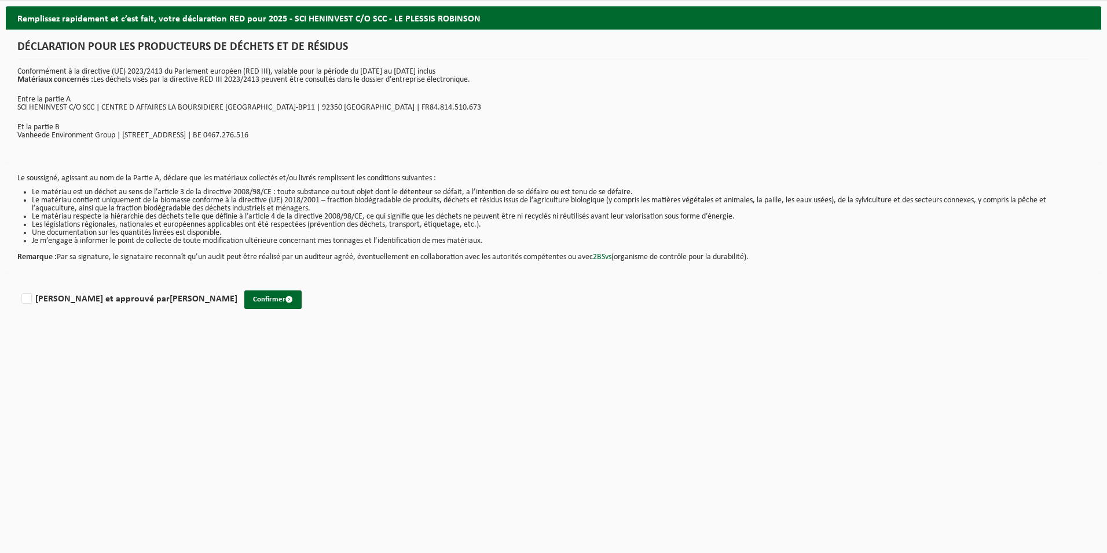
drag, startPoint x: 216, startPoint y: 414, endPoint x: 427, endPoint y: 408, distance: 210.9
click at [218, 412] on html "Site: 10-749504 - SCI HENINVEST C/O SCC - LE PLESSIS ROBINSON 02-011740 - CELLU…" at bounding box center [553, 276] width 1107 height 553
drag, startPoint x: 427, startPoint y: 408, endPoint x: 498, endPoint y: 398, distance: 71.3
click at [429, 406] on html "Site: 10-749504 - SCI HENINVEST C/O SCC - LE PLESSIS ROBINSON 02-011740 - CELLU…" at bounding box center [553, 276] width 1107 height 553
click at [768, 358] on html "Site: 10-749504 - SCI HENINVEST C/O SCC - LE PLESSIS ROBINSON 02-011740 - CELLU…" at bounding box center [553, 276] width 1107 height 553
